Goal: Transaction & Acquisition: Purchase product/service

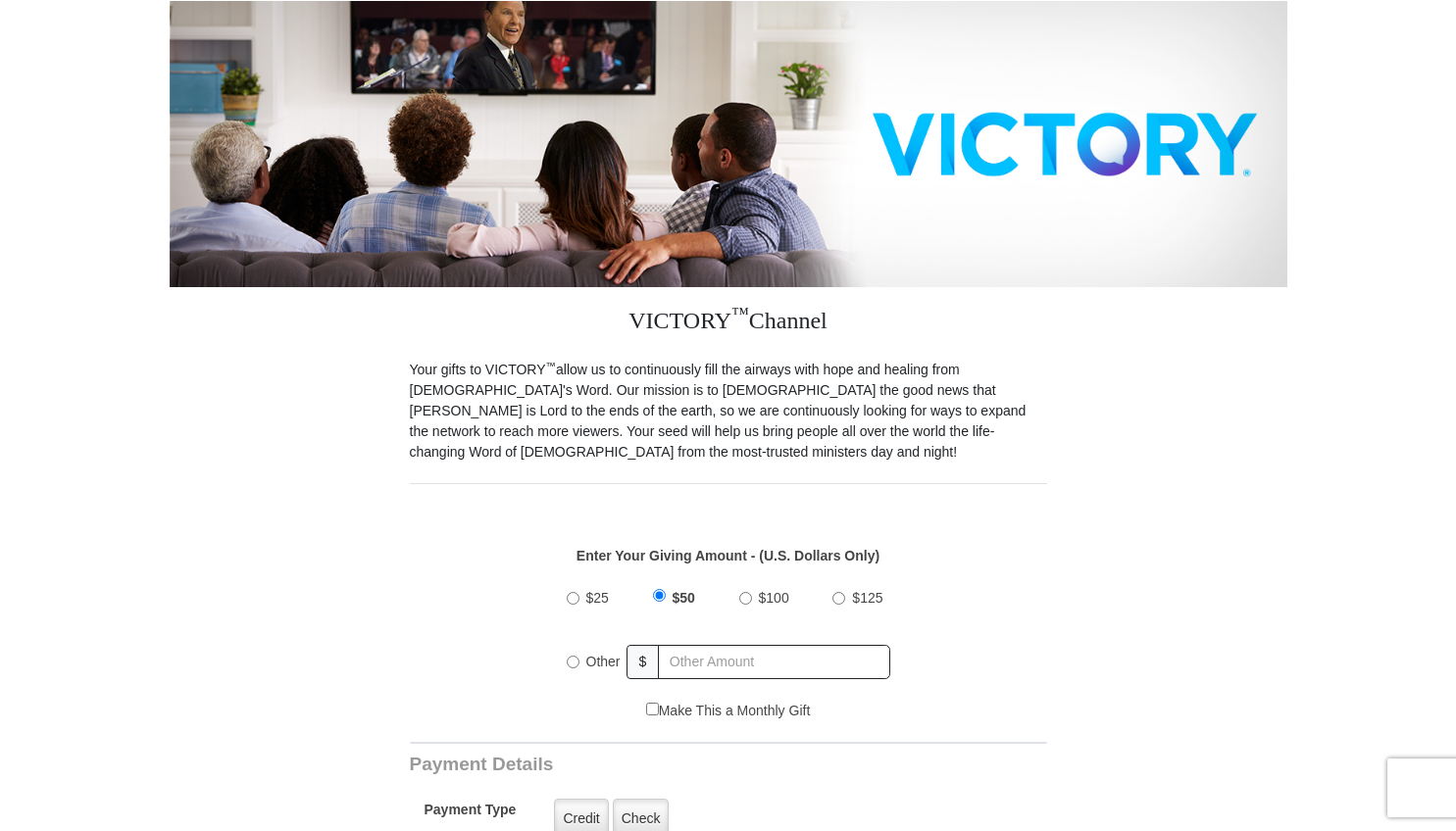
click at [574, 661] on input "Other" at bounding box center [573, 662] width 13 height 13
radio input "true"
click at [692, 654] on input "text" at bounding box center [775, 662] width 229 height 34
type input "10"
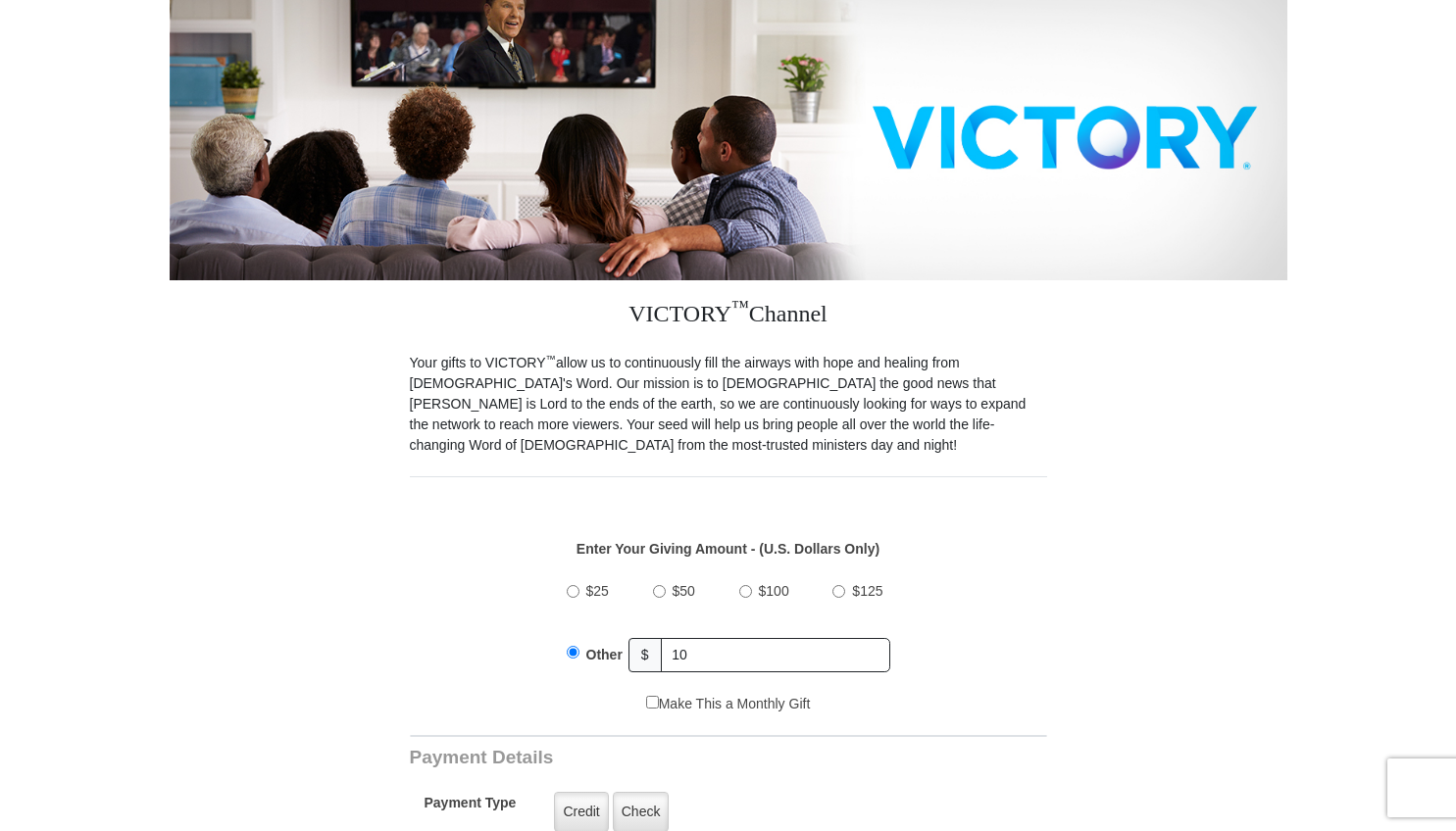
click at [1006, 615] on div "$25 $50 $100 $125 Other $ 10" at bounding box center [728, 630] width 617 height 127
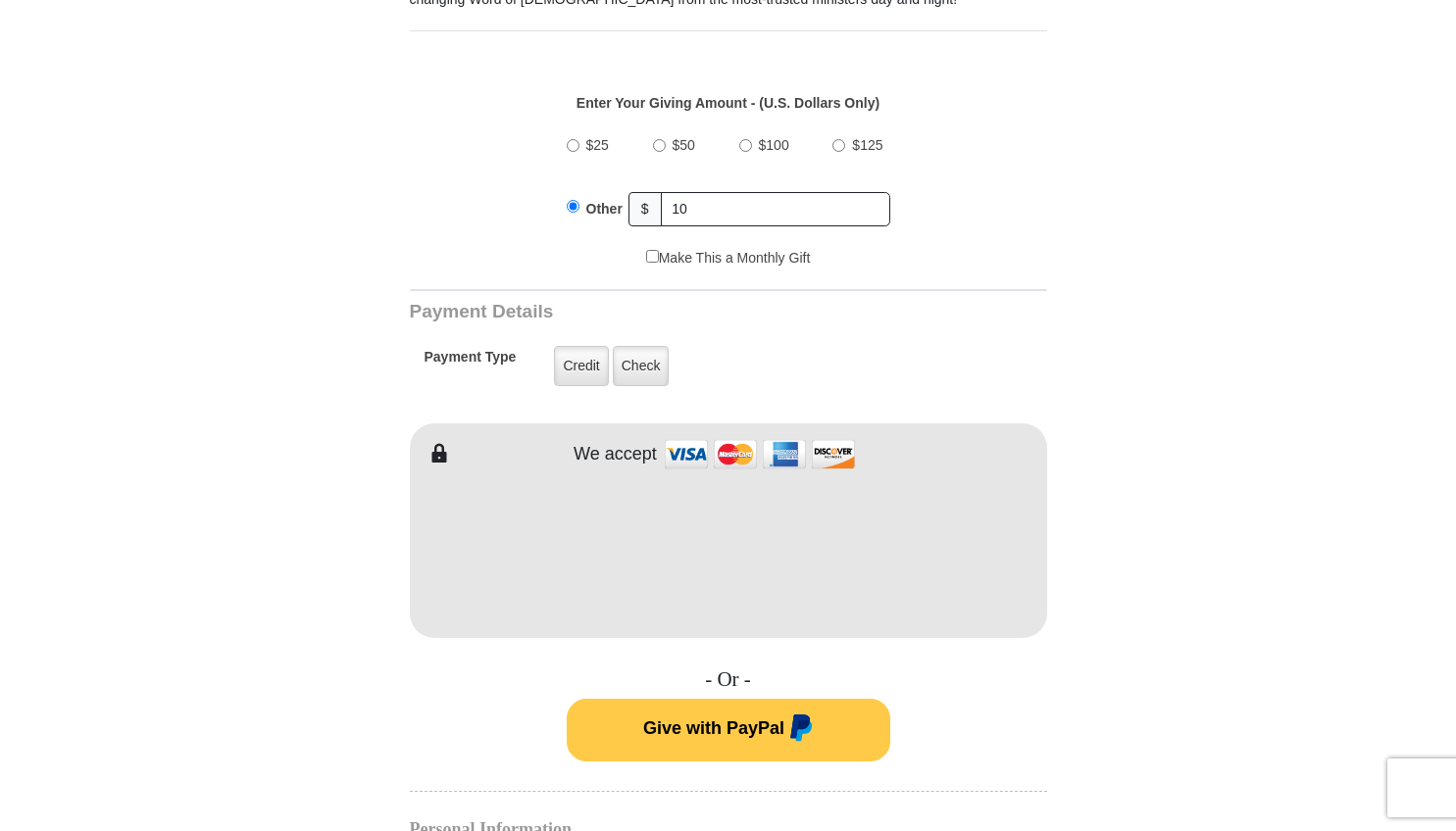
scroll to position [714, 0]
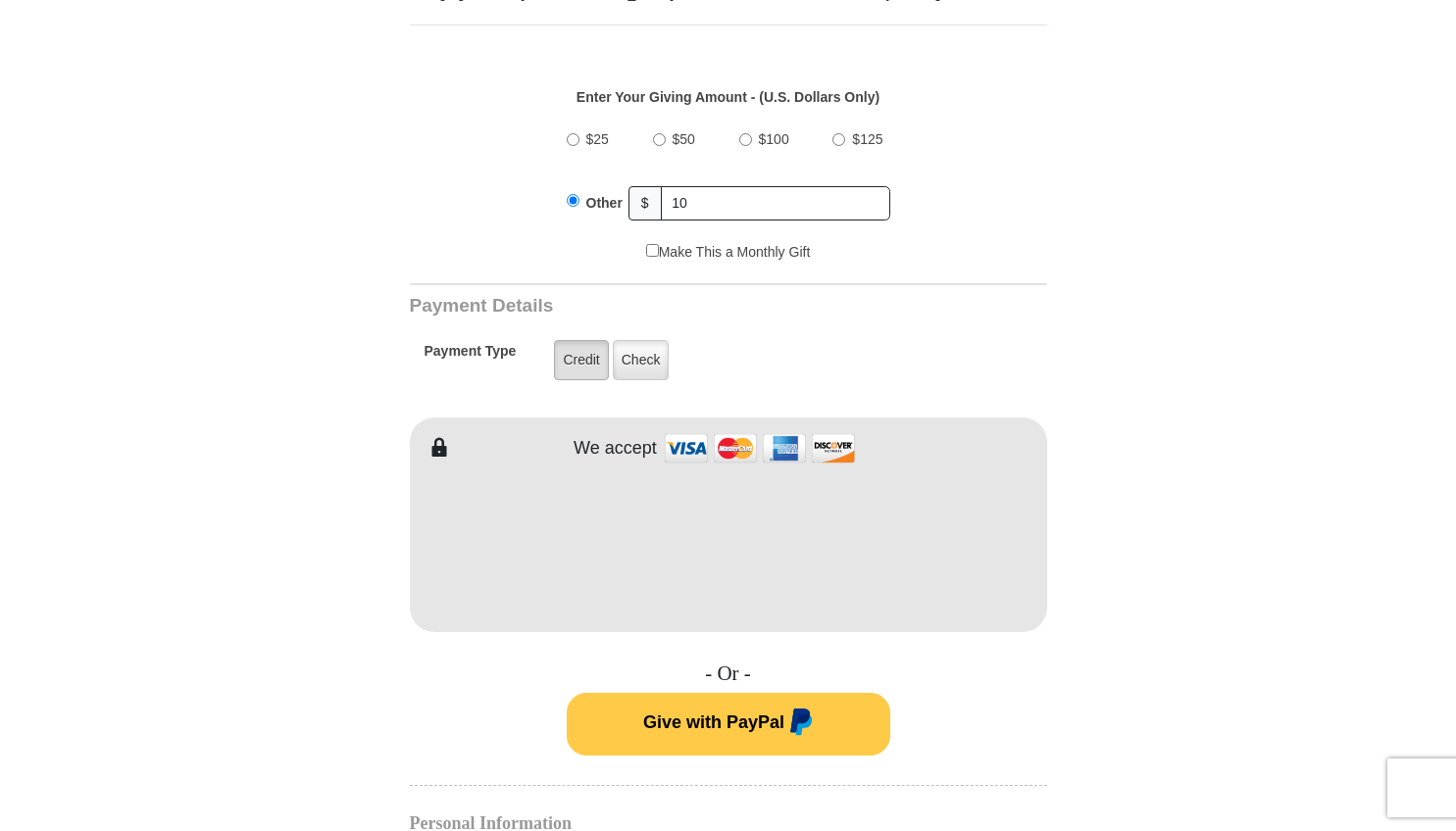
click at [585, 368] on label "Credit" at bounding box center [581, 360] width 54 height 40
click at [0, 0] on input "Credit" at bounding box center [0, 0] width 0 height 0
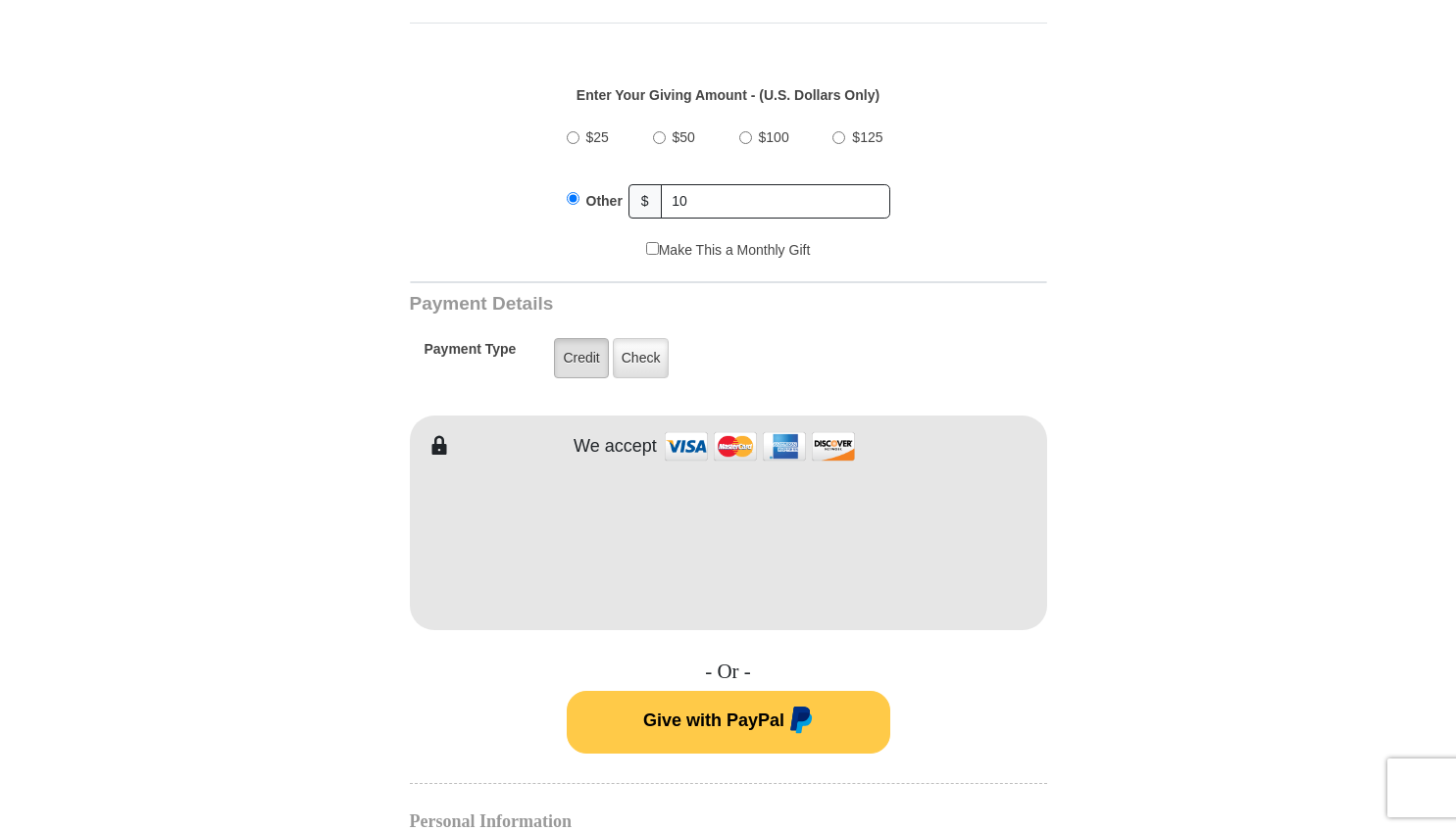
scroll to position [719, 0]
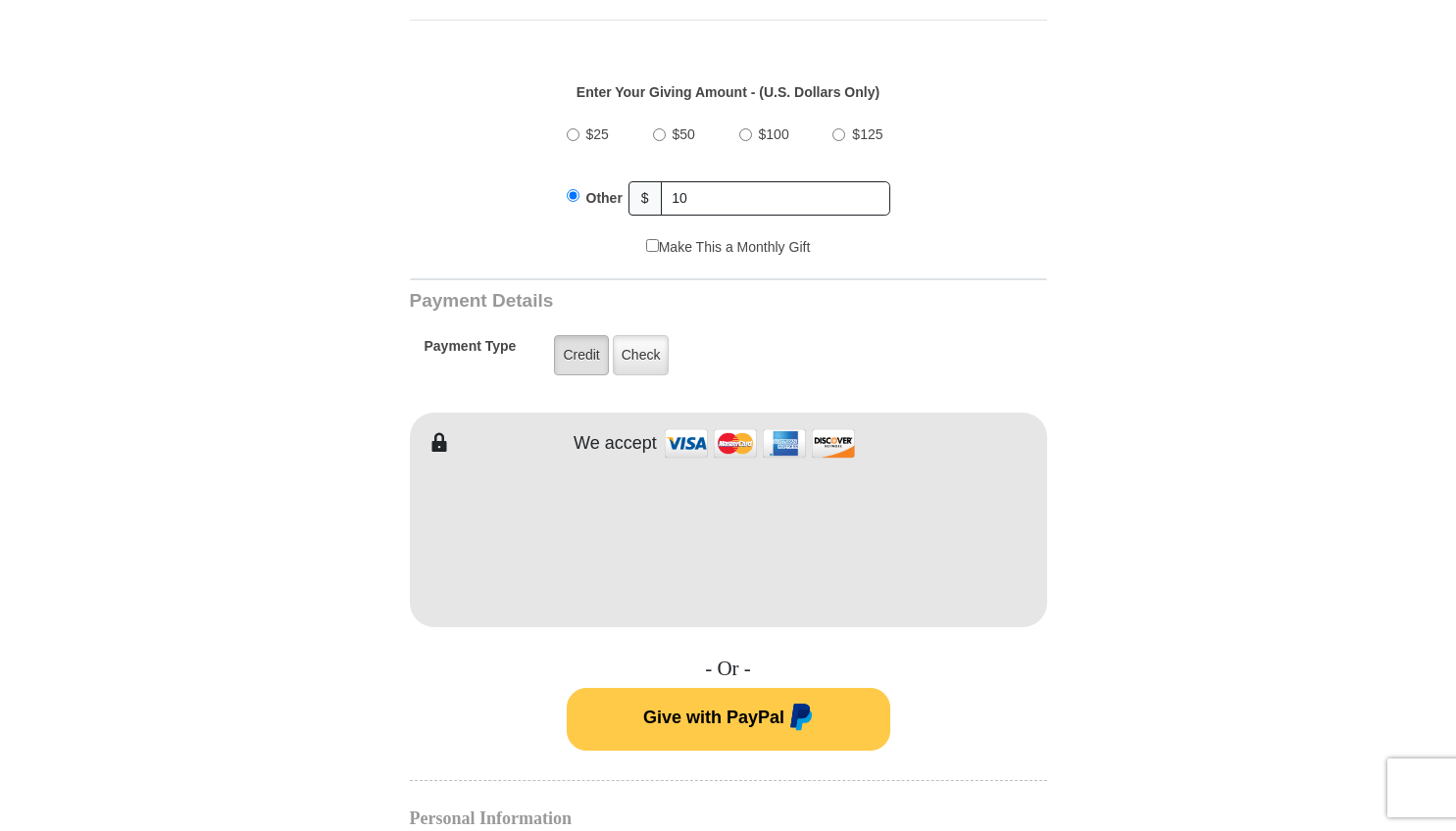
click at [587, 353] on label "Credit" at bounding box center [581, 355] width 54 height 40
click at [0, 0] on input "Credit" at bounding box center [0, 0] width 0 height 0
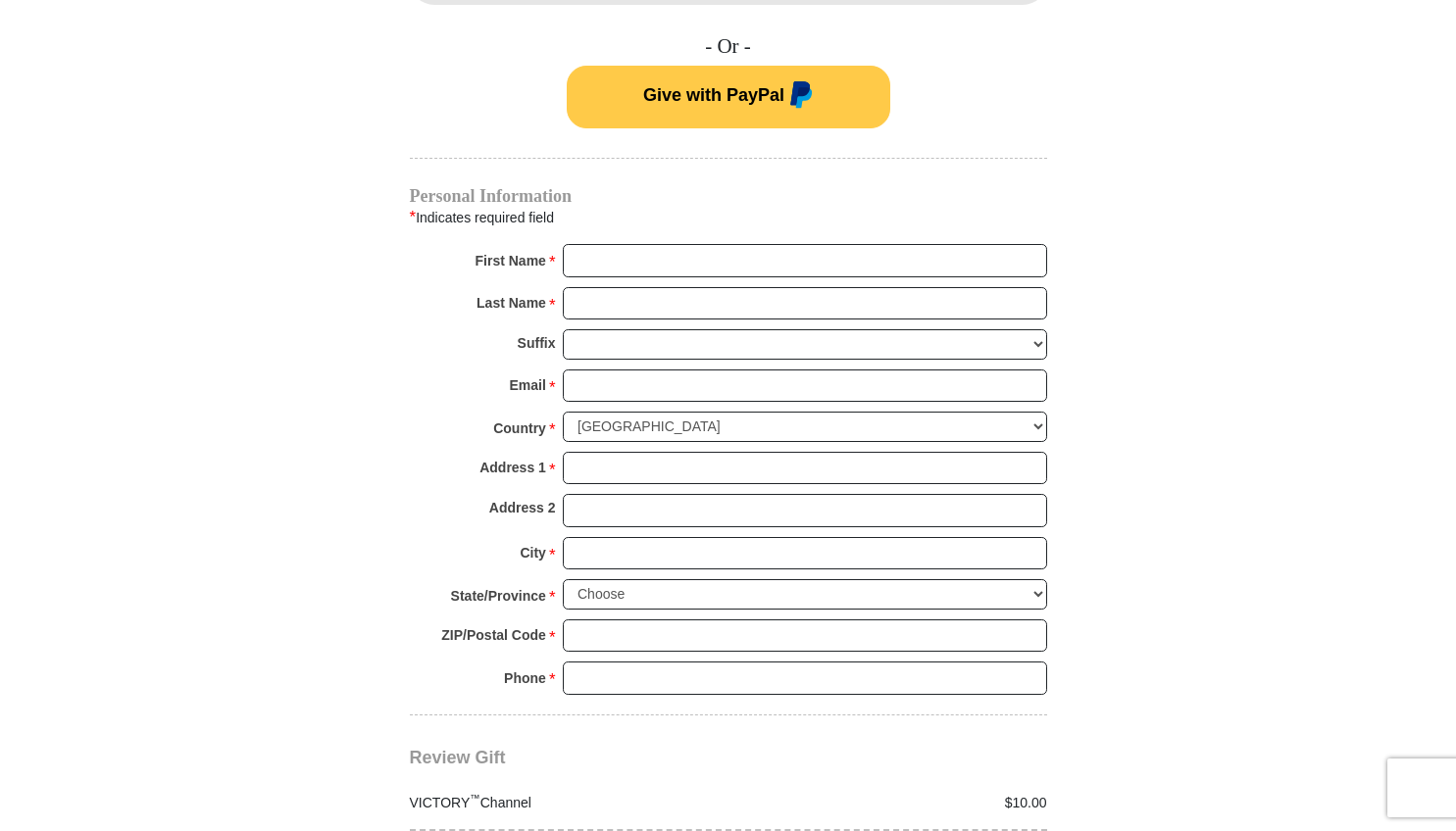
scroll to position [1420, 0]
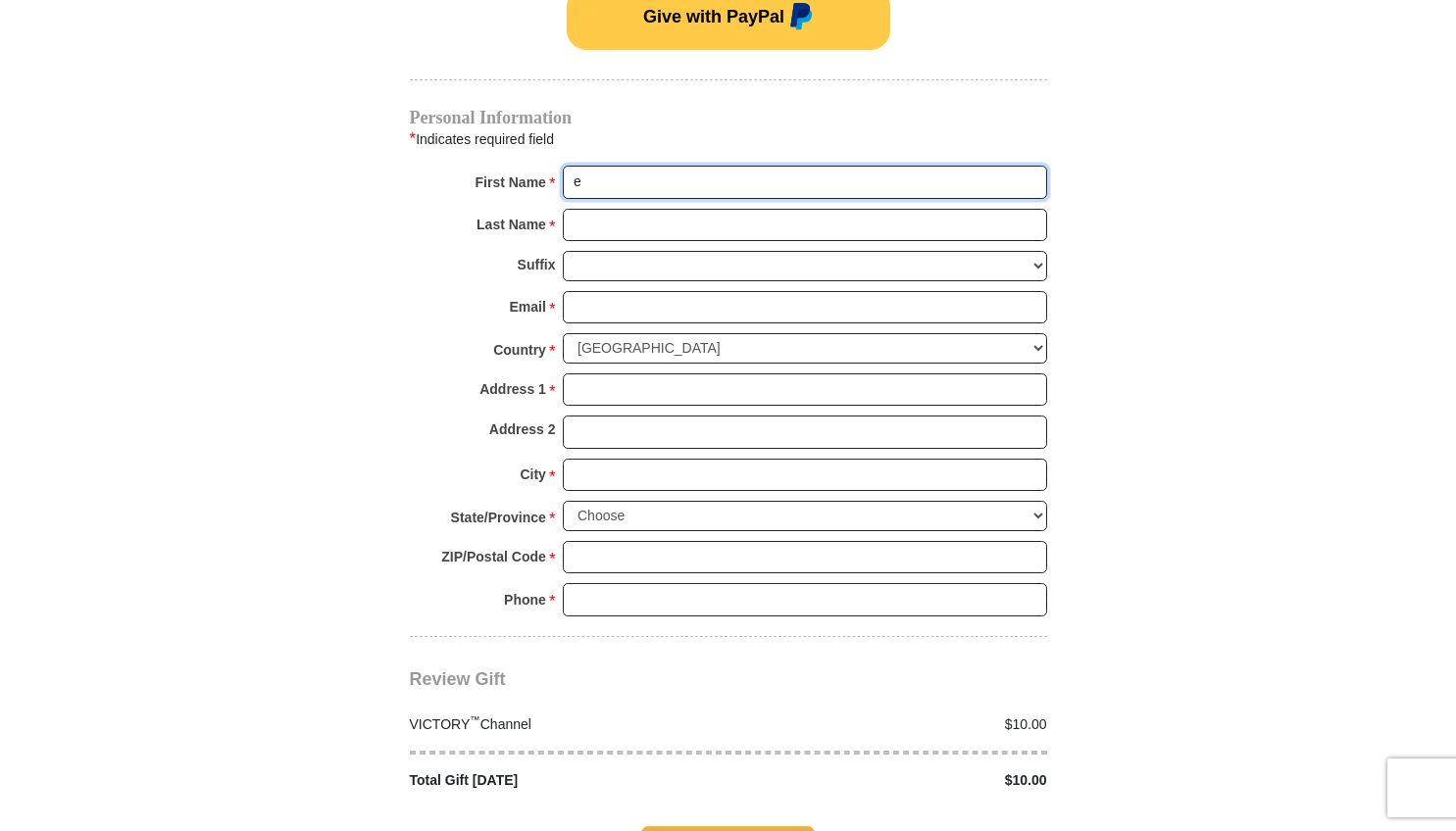
type input "Eric"
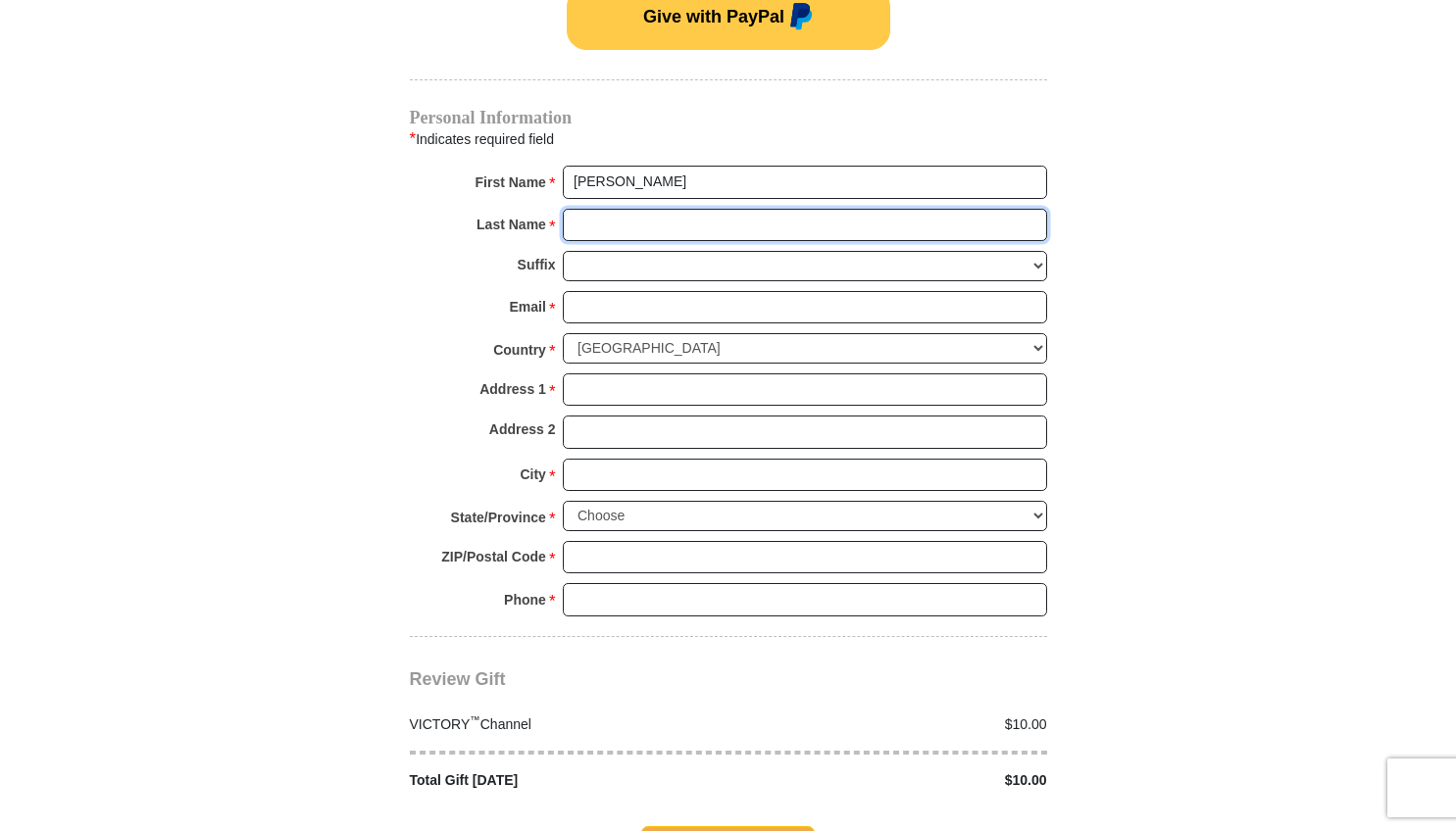
type input "Hershberger"
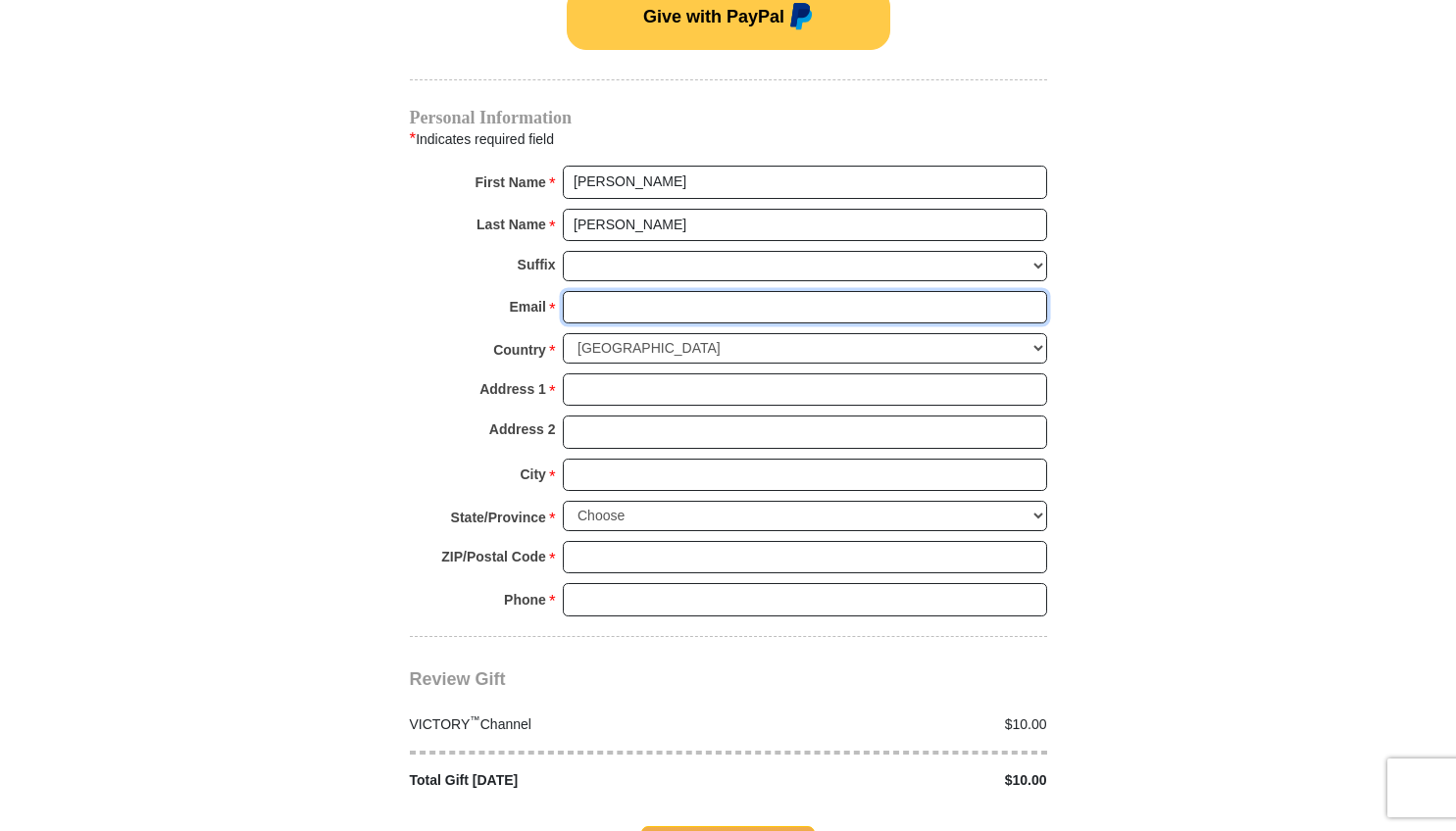
type input "erichershberger7@gmail.com"
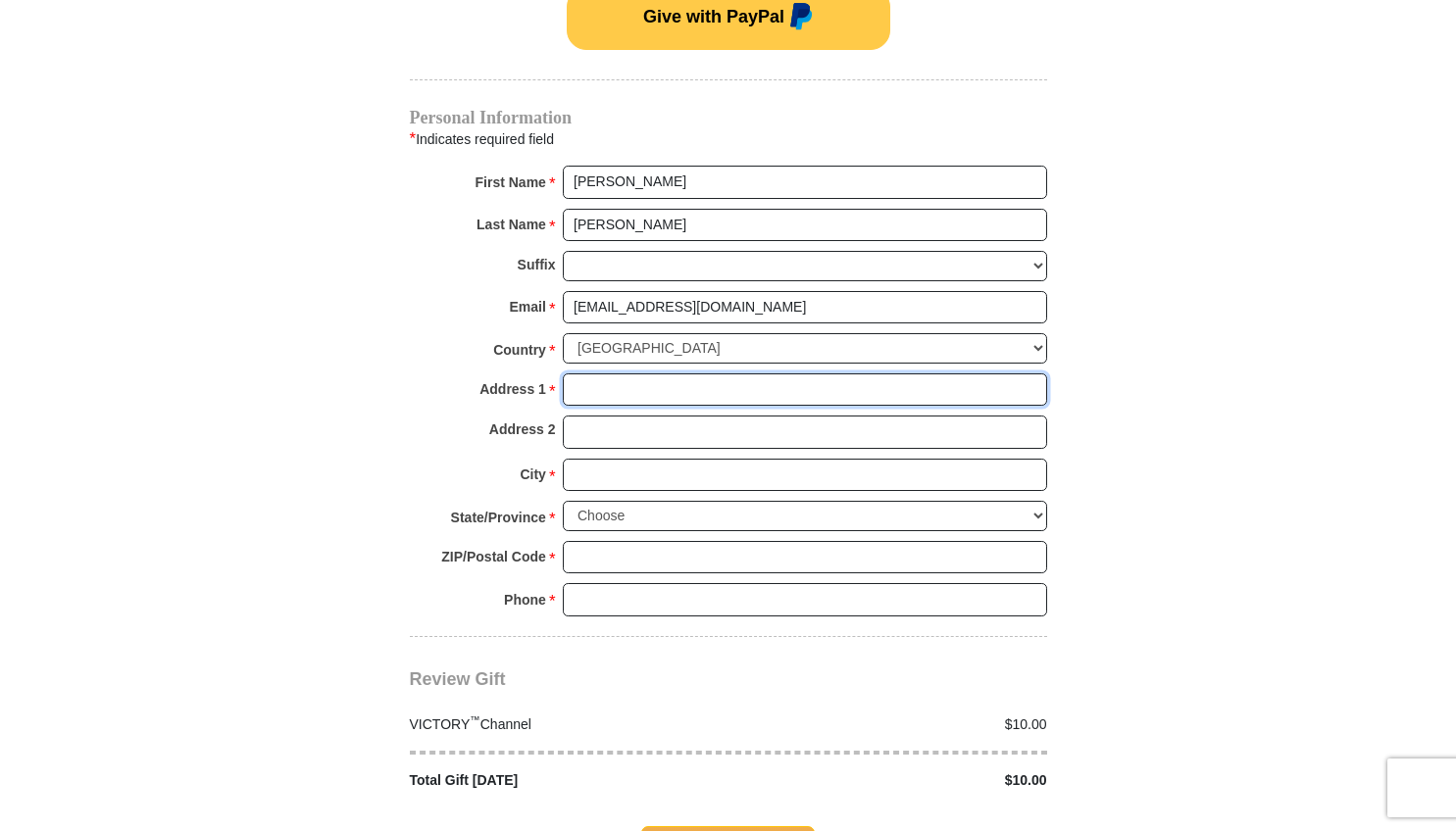
type input "2825 Nimishillen Church Rd NE"
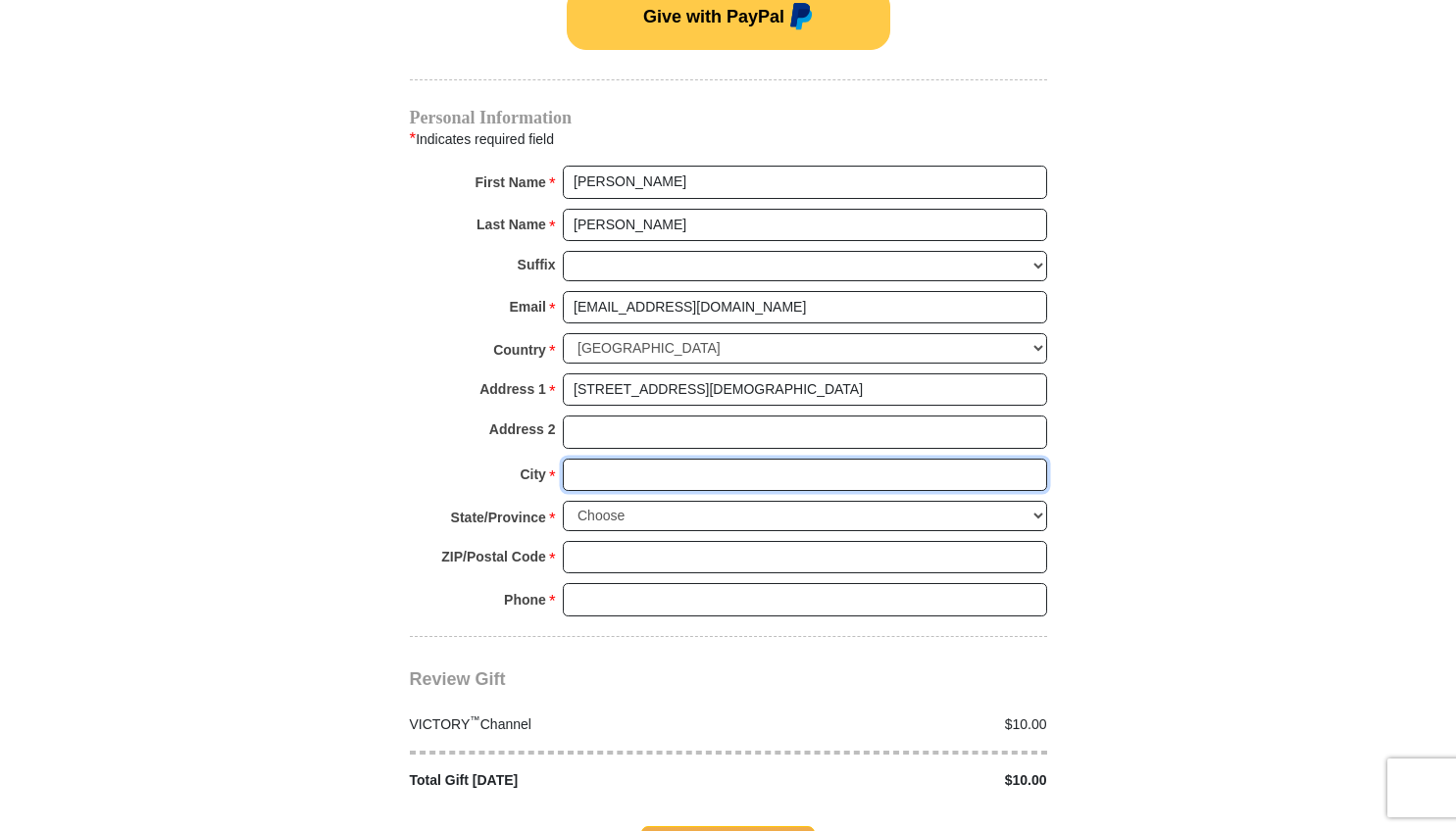
type input "Canton"
select select "OH"
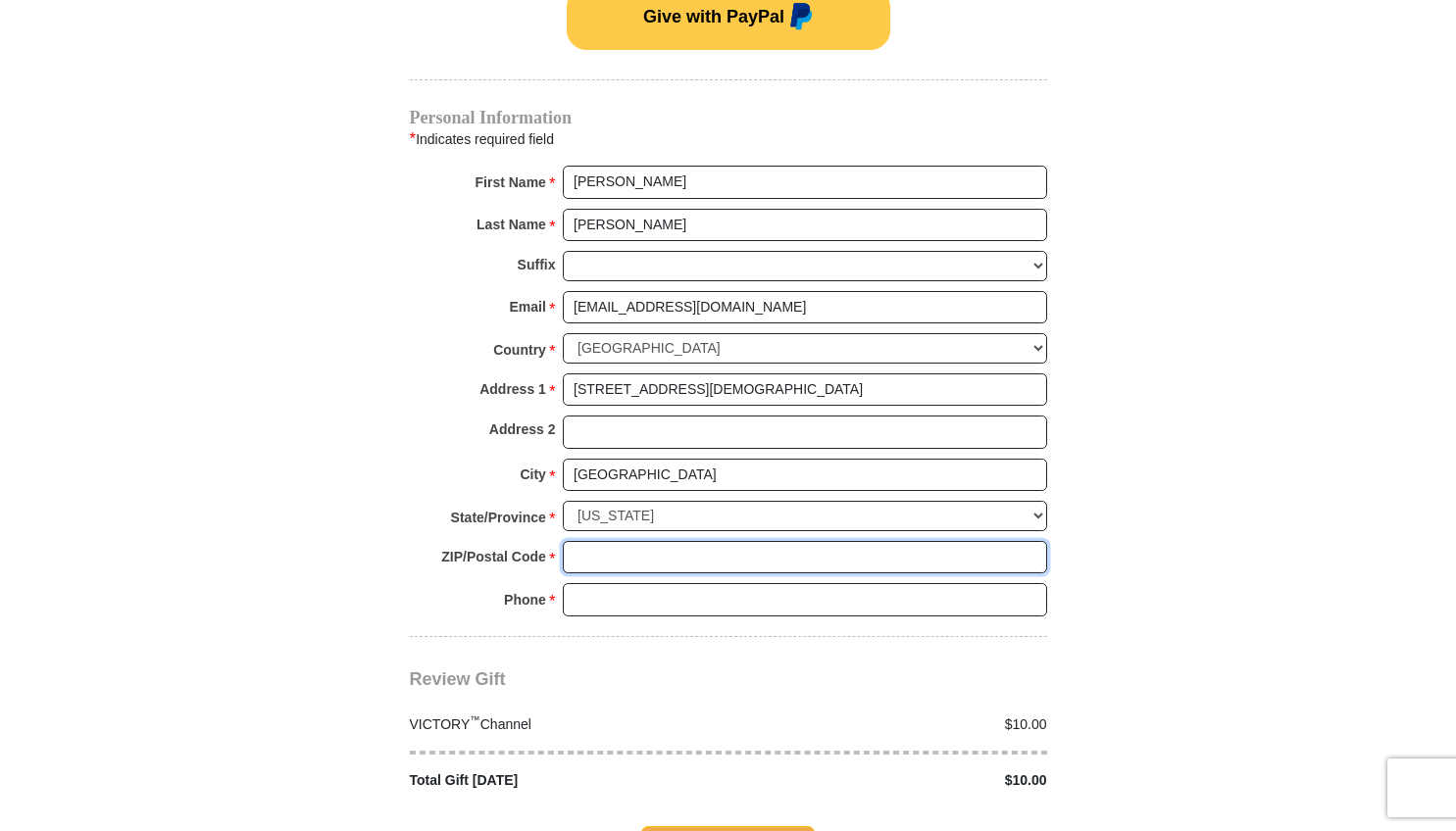
type input "44721"
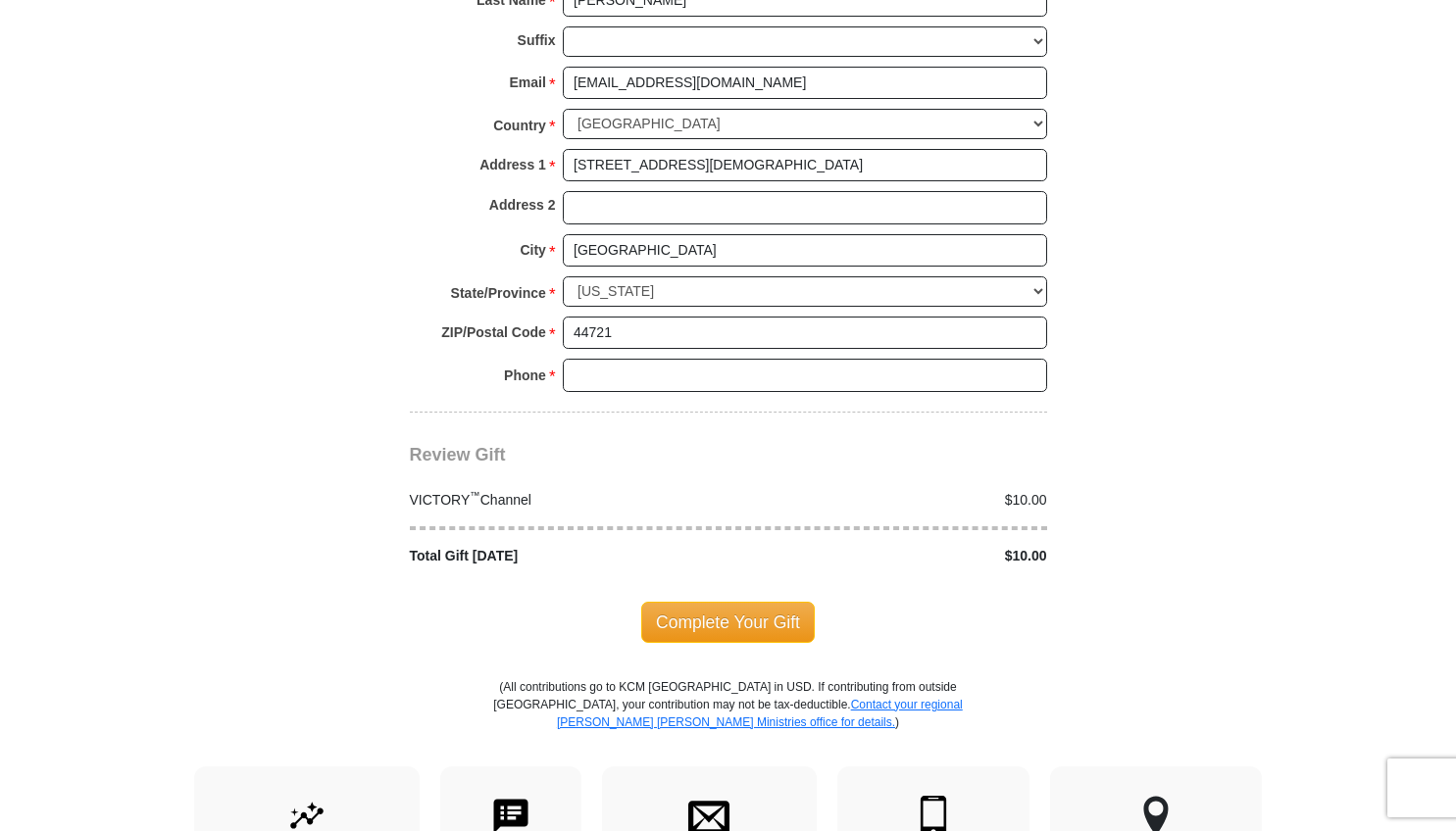
scroll to position [1691, 0]
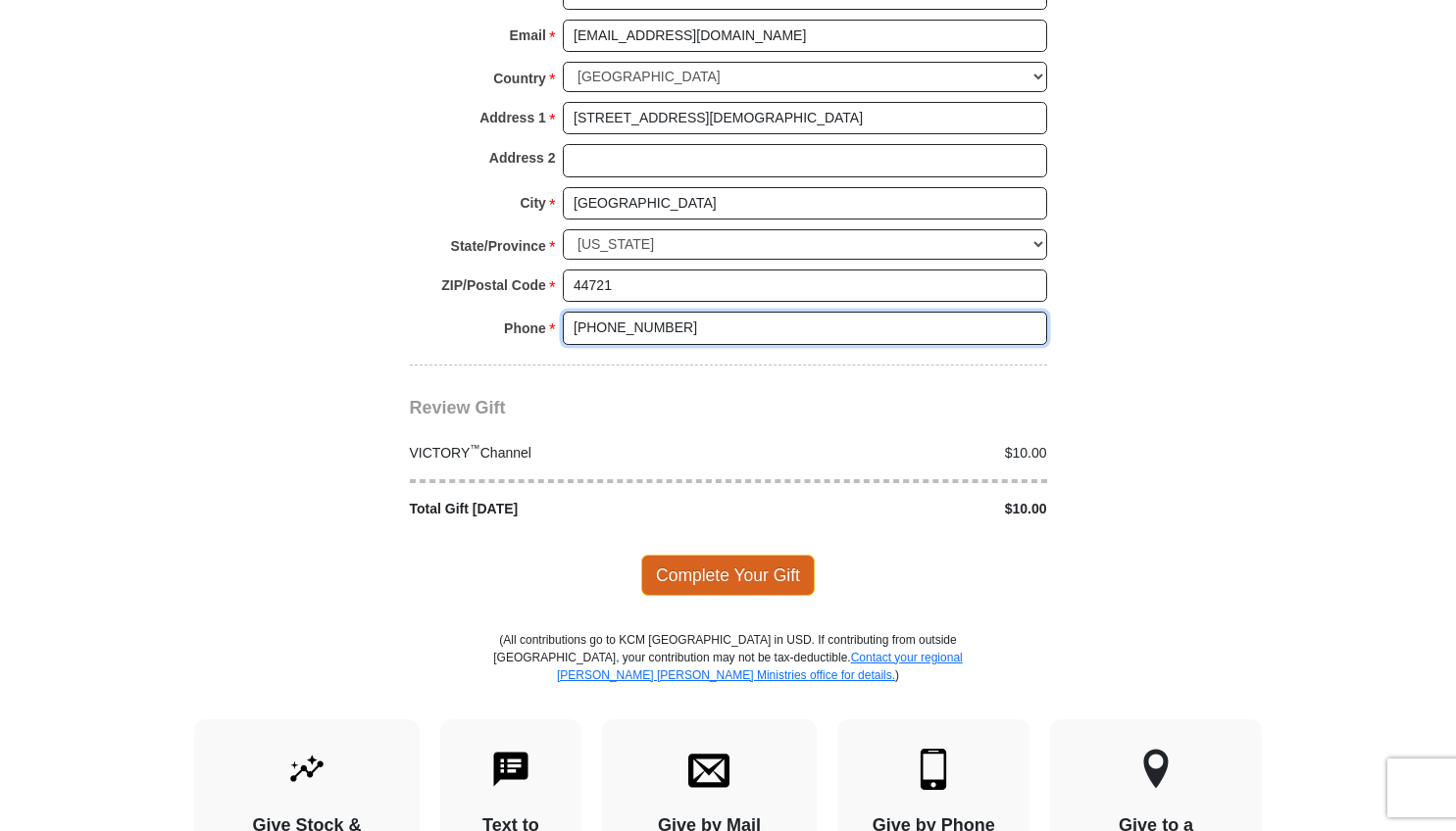
type input "330-685-6618"
click at [744, 555] on span "Complete Your Gift" at bounding box center [728, 575] width 174 height 41
